Goal: Use online tool/utility: Use online tool/utility

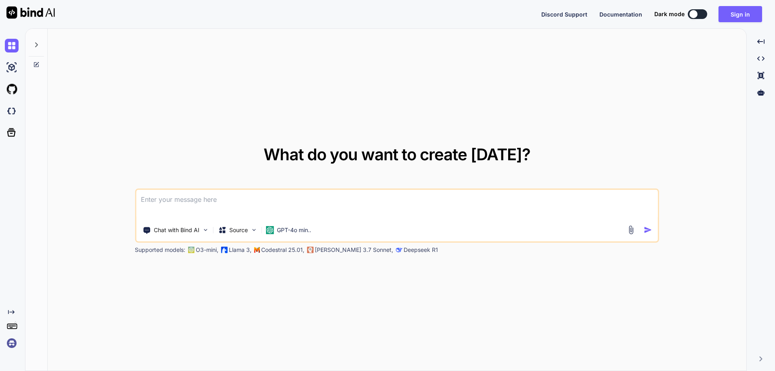
click at [200, 212] on textarea at bounding box center [397, 205] width 522 height 30
paste textarea
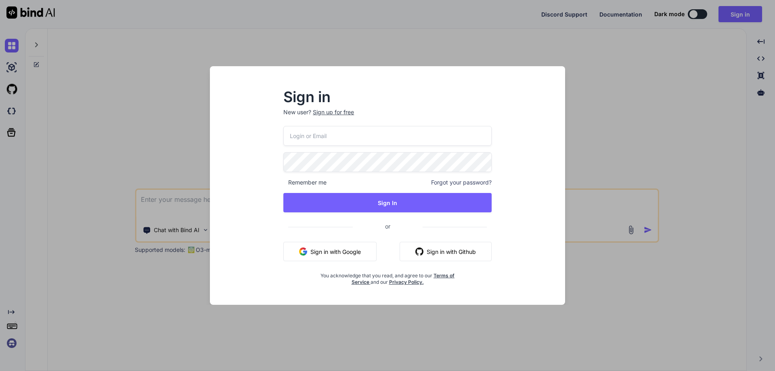
click at [204, 52] on div "Sign in New user? Sign up for free Remember me Forgot your password? Sign In or…" at bounding box center [387, 185] width 775 height 371
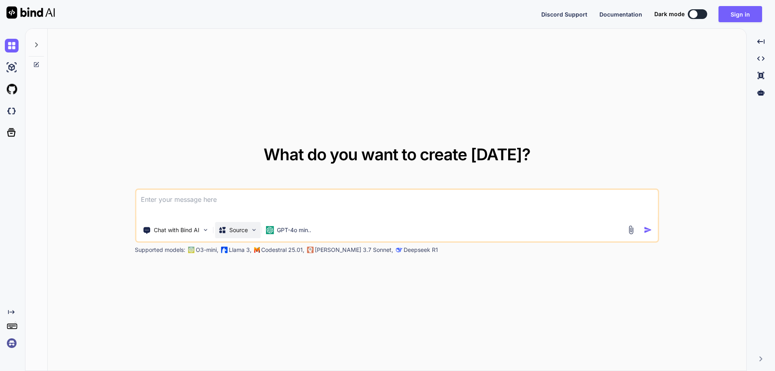
click at [232, 233] on p "Source" at bounding box center [238, 230] width 19 height 8
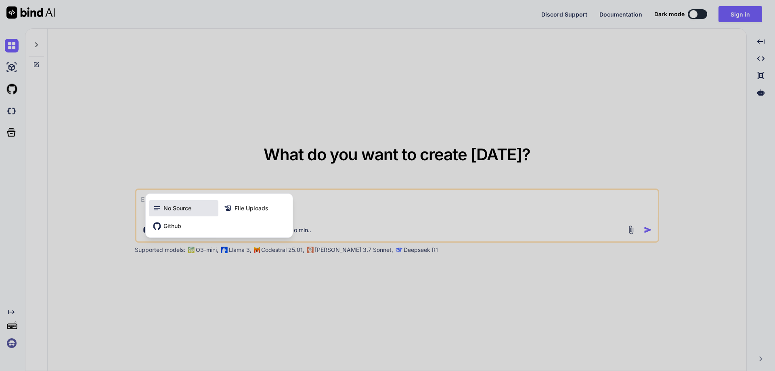
click at [171, 204] on div "No Source" at bounding box center [183, 208] width 69 height 16
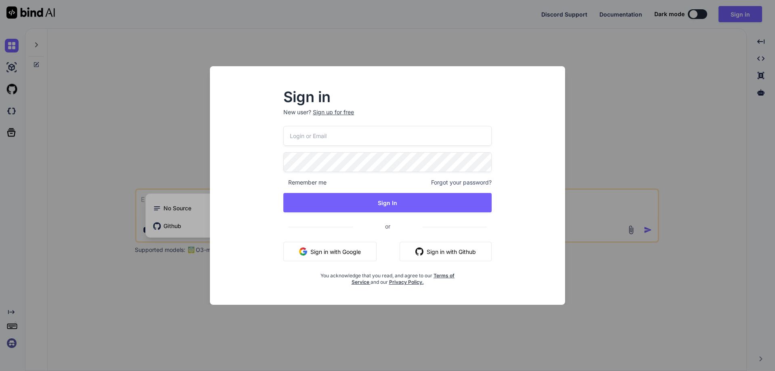
type textarea "x"
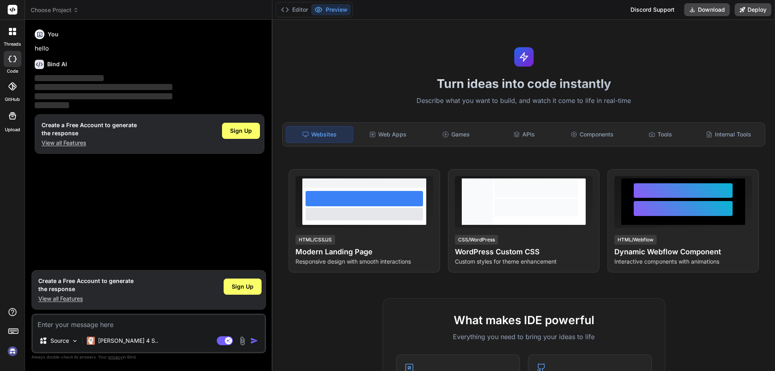
click at [66, 321] on textarea at bounding box center [149, 322] width 232 height 15
click at [59, 326] on textarea at bounding box center [149, 322] width 232 height 15
type textarea "x"
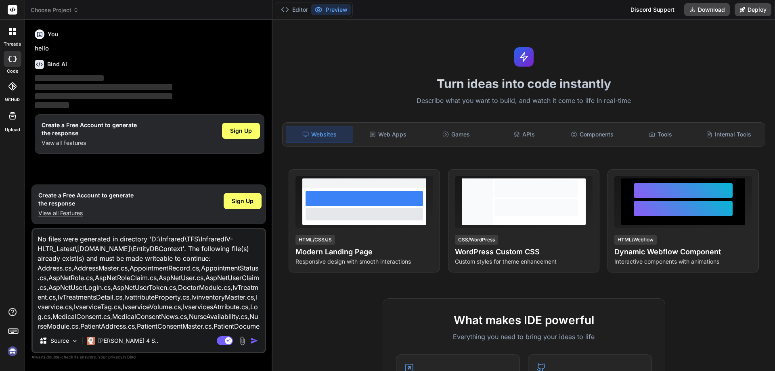
scroll to position [11, 0]
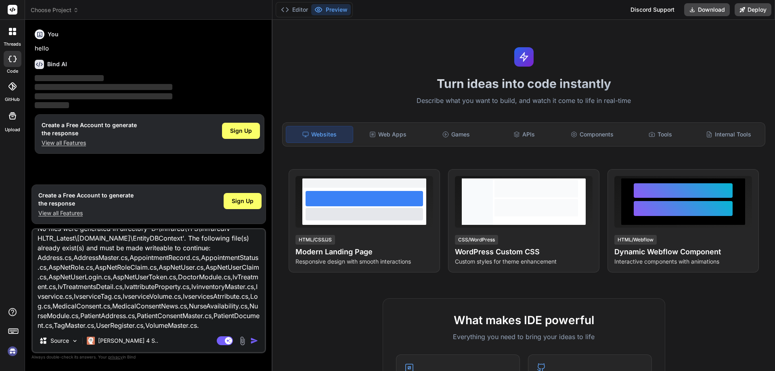
type textarea "No files were generated in directory 'D:\Infrared\TFS\InfraredIV-HLTR_Latest\[D…"
click at [250, 340] on img "button" at bounding box center [254, 341] width 8 height 8
click at [255, 341] on img "button" at bounding box center [254, 341] width 8 height 8
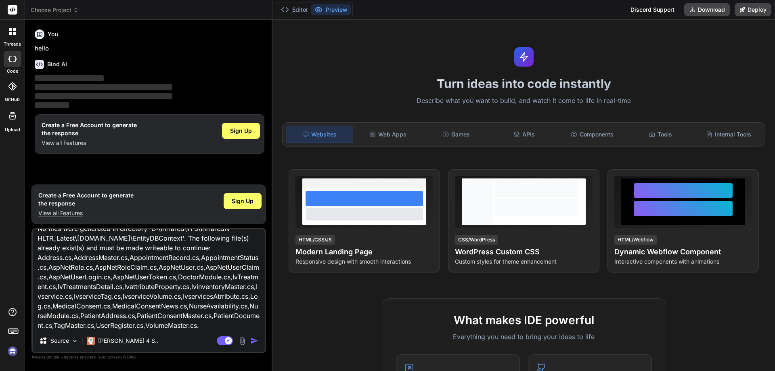
click at [255, 341] on img "button" at bounding box center [254, 341] width 8 height 8
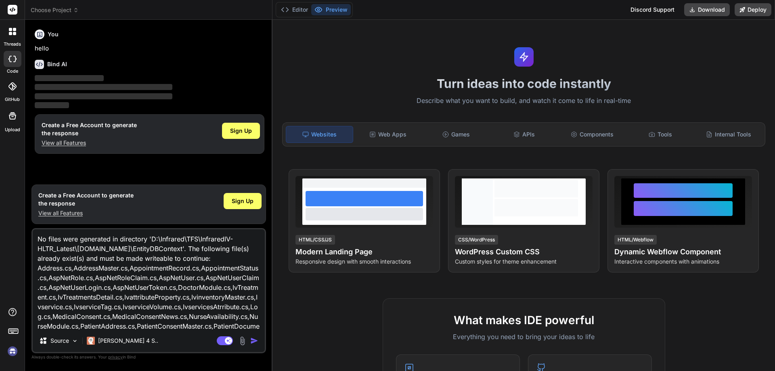
scroll to position [11, 0]
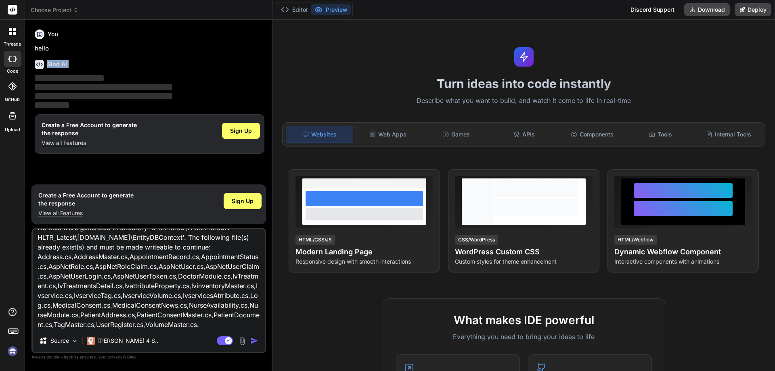
drag, startPoint x: 35, startPoint y: 62, endPoint x: 238, endPoint y: 80, distance: 203.5
click at [238, 80] on div "Bind AI ‌ ‌ ‌ ‌" at bounding box center [150, 81] width 230 height 57
click at [238, 80] on p "‌" at bounding box center [150, 78] width 230 height 9
drag, startPoint x: 232, startPoint y: 189, endPoint x: 118, endPoint y: 208, distance: 115.5
click at [145, 204] on div "You hello Bind AI ‌ ‌ ‌ ‌ Create a Free Account to generate the response View a…" at bounding box center [149, 198] width 235 height 344
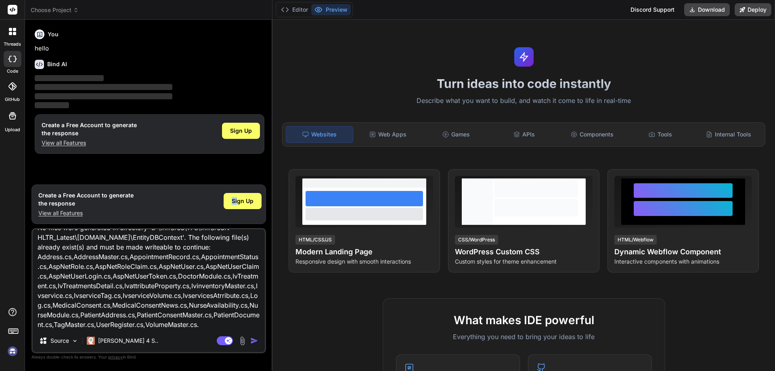
click at [73, 214] on p "View all Features" at bounding box center [85, 213] width 95 height 8
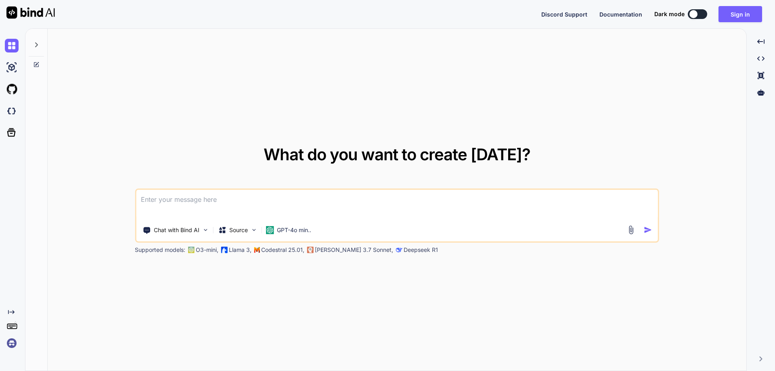
click at [188, 201] on textarea at bounding box center [397, 205] width 522 height 30
